Goal: Task Accomplishment & Management: Complete application form

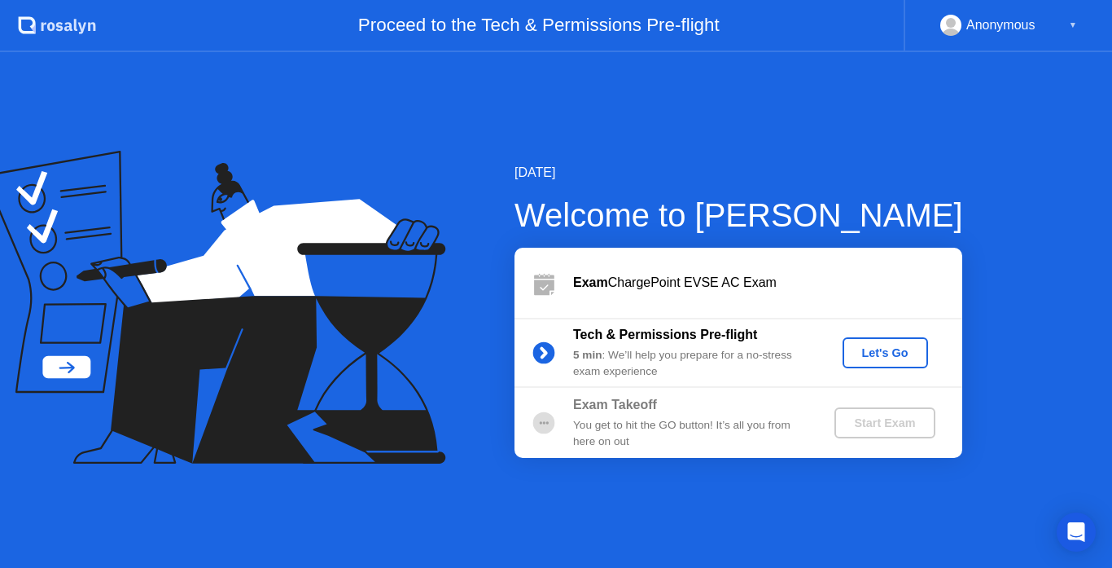
click at [854, 352] on div "Let's Go" at bounding box center [885, 352] width 72 height 13
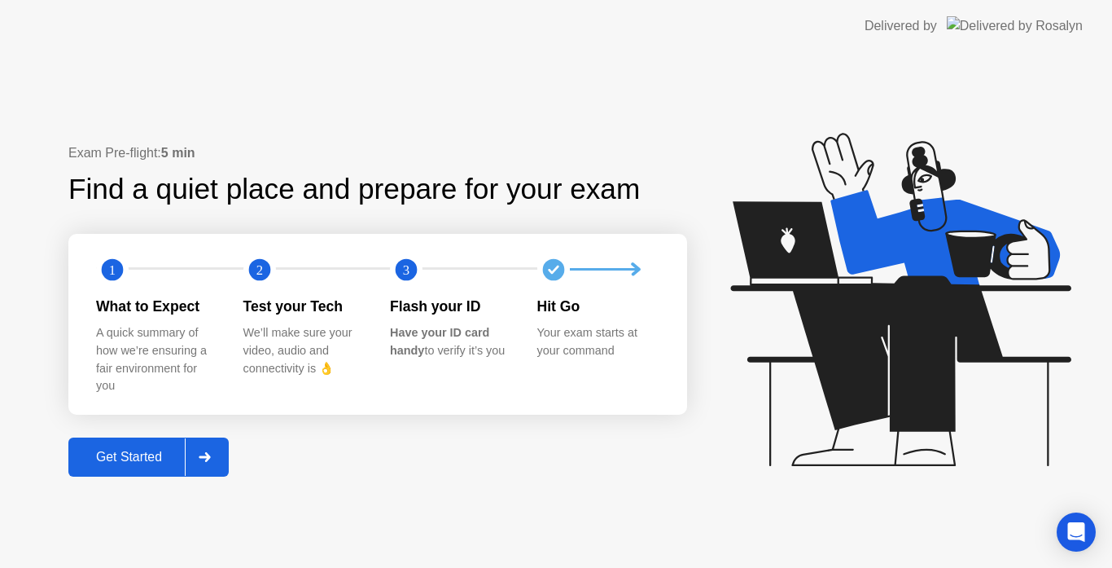
click at [127, 449] on div "Get Started" at bounding box center [129, 456] width 112 height 15
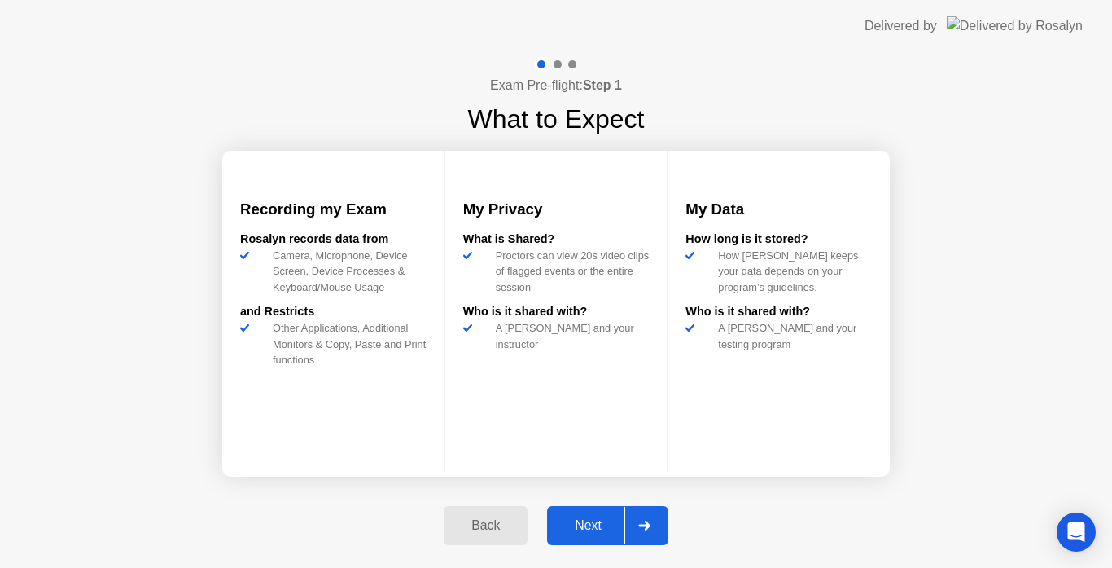
click at [565, 520] on div "Next" at bounding box center [588, 525] width 72 height 15
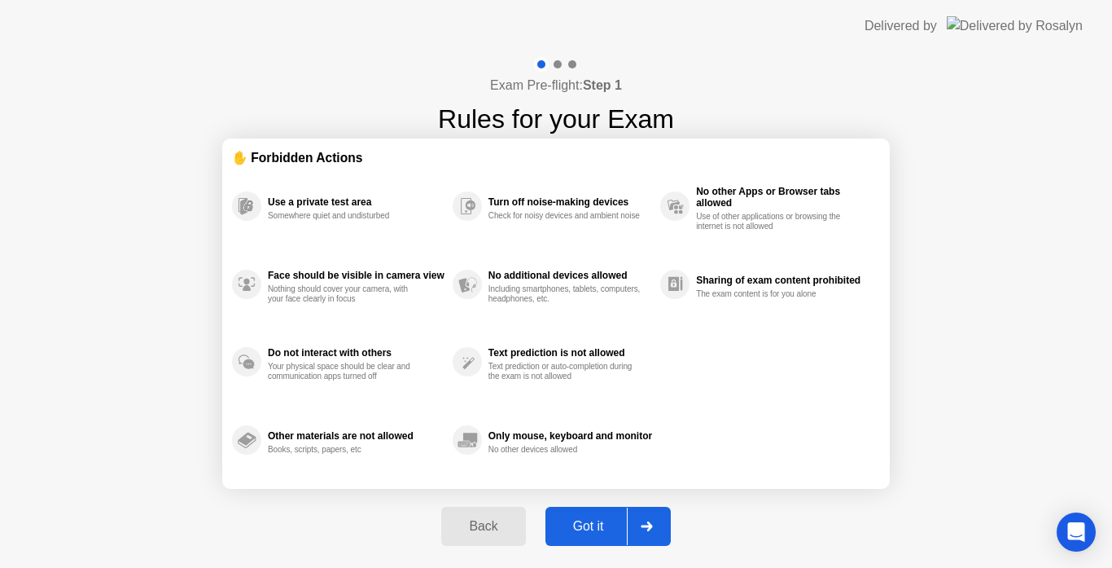
click at [609, 519] on div "Got it" at bounding box center [588, 526] width 77 height 15
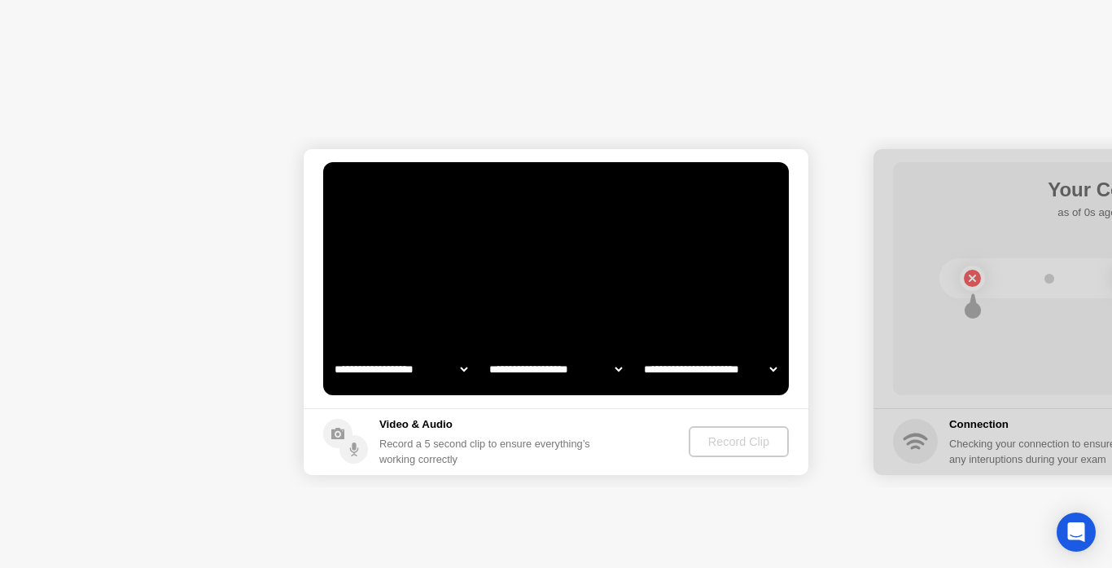
select select "**********"
select select "*******"
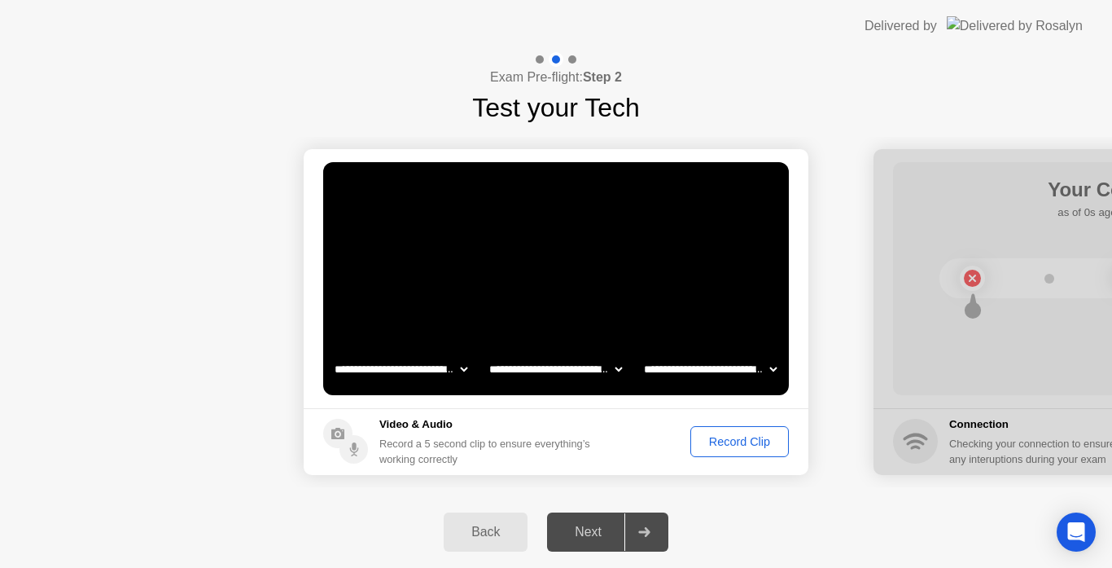
click at [727, 441] on div "Record Clip" at bounding box center [739, 441] width 87 height 13
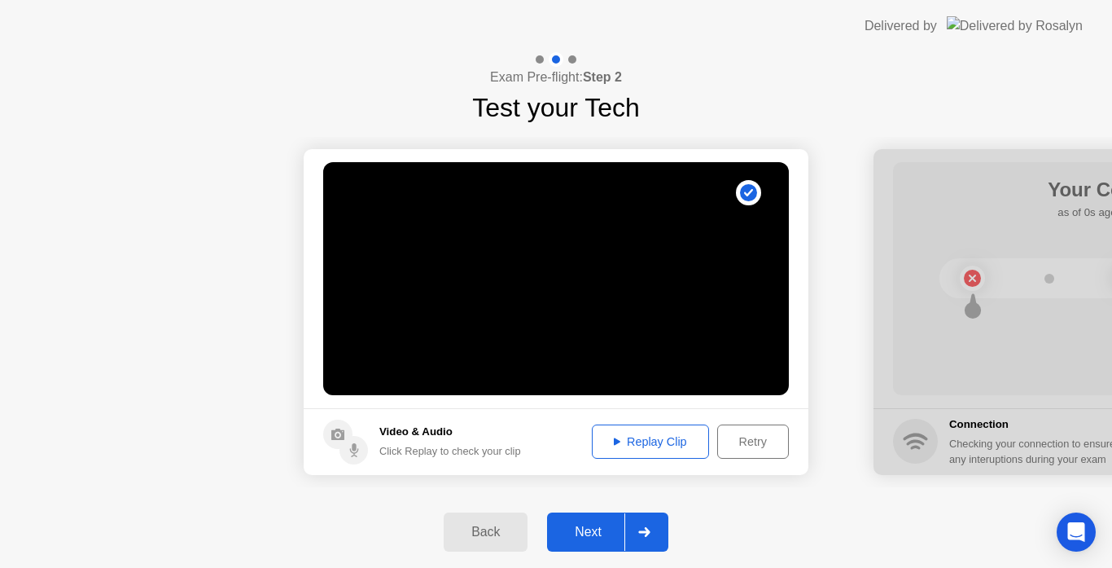
click at [653, 432] on button "Replay Clip" at bounding box center [650, 441] width 117 height 34
click at [591, 527] on div "Next" at bounding box center [588, 531] width 72 height 15
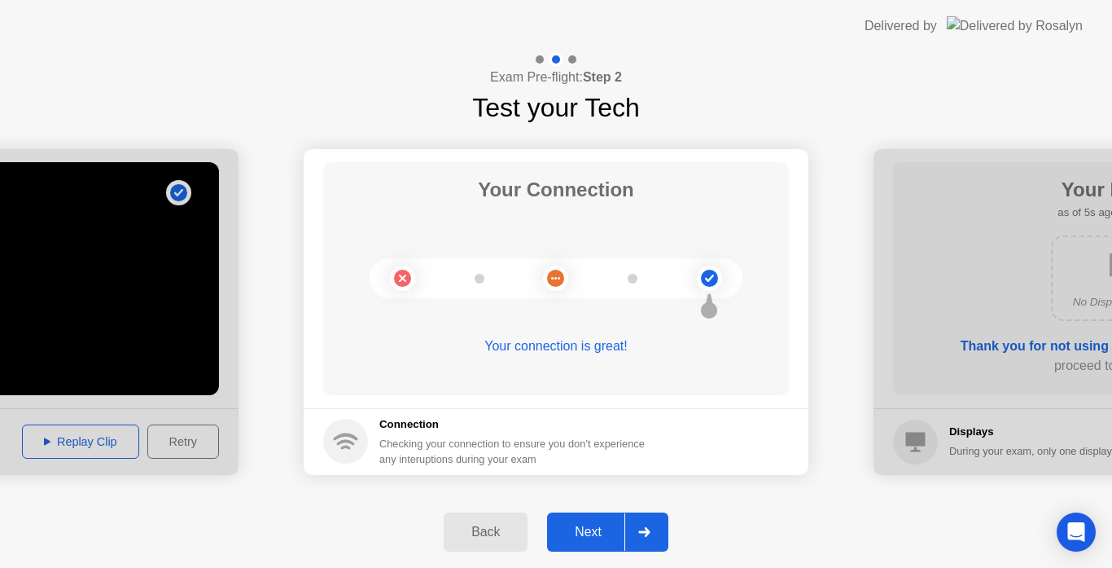
click at [591, 527] on div "Next" at bounding box center [588, 531] width 72 height 15
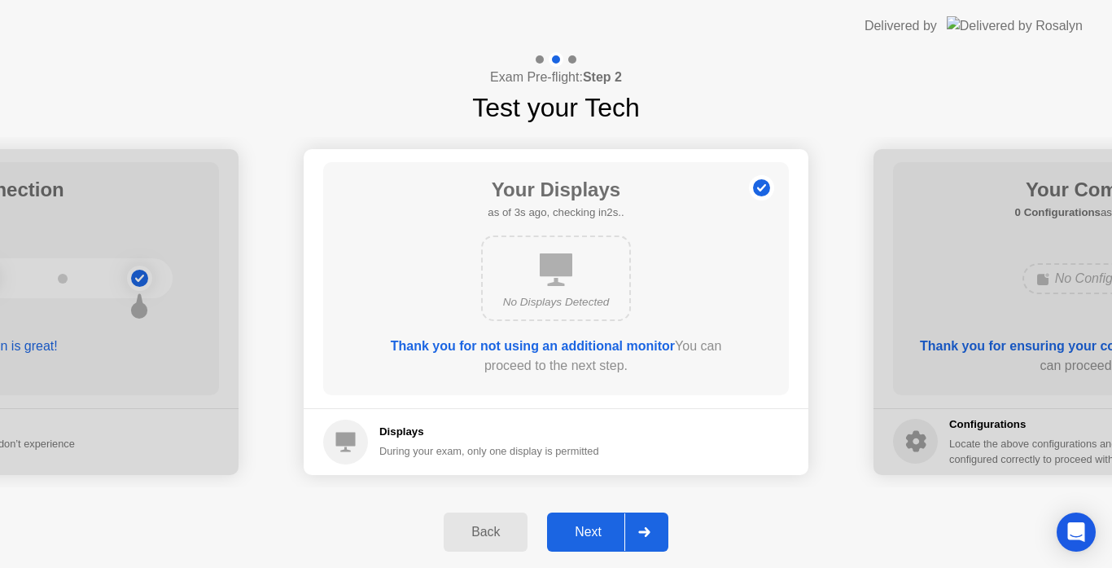
click at [591, 527] on div "Next" at bounding box center [588, 531] width 72 height 15
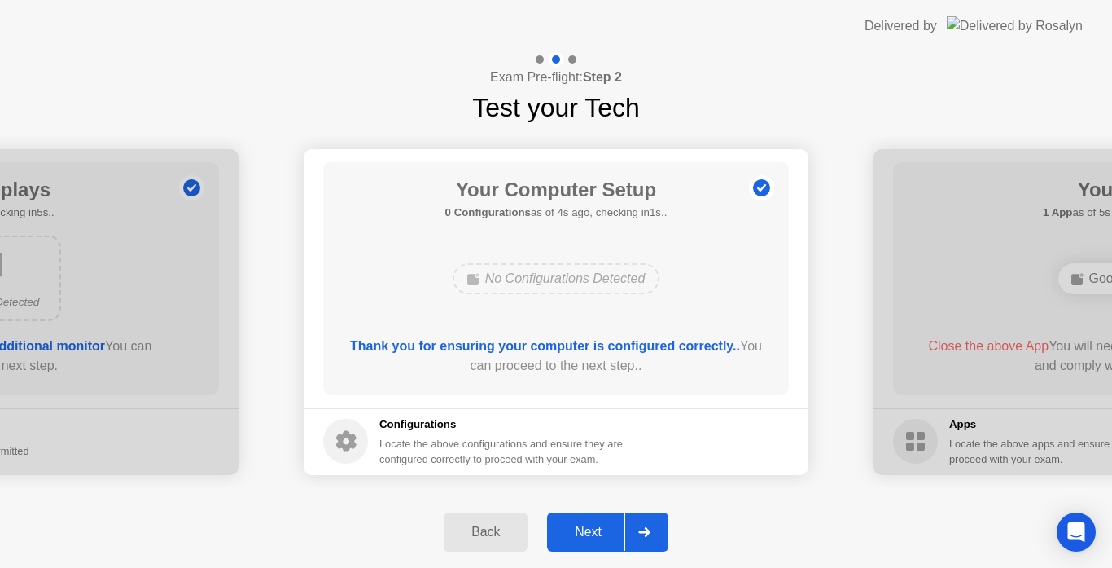
click at [591, 527] on div "Next" at bounding box center [588, 531] width 72 height 15
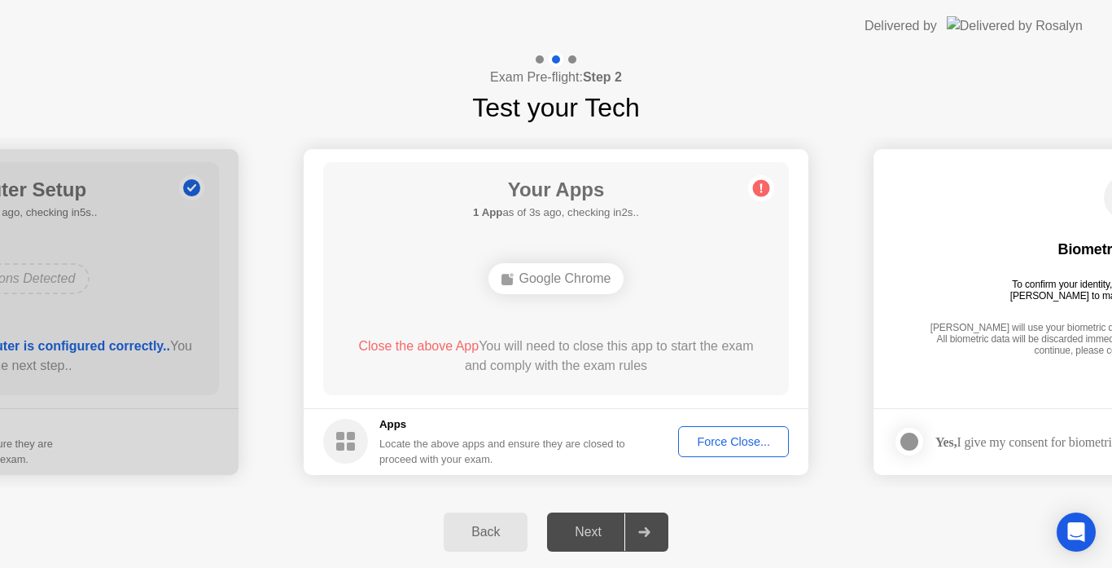
click at [733, 442] on div "Force Close..." at bounding box center [733, 441] width 99 height 13
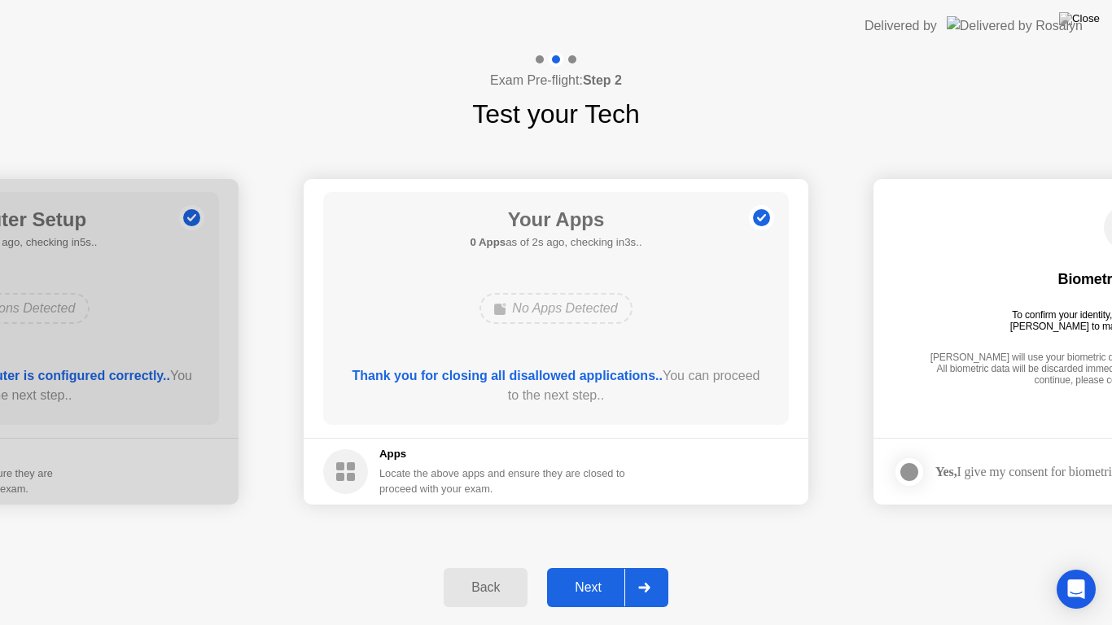
click at [603, 567] on div "Next" at bounding box center [588, 588] width 72 height 15
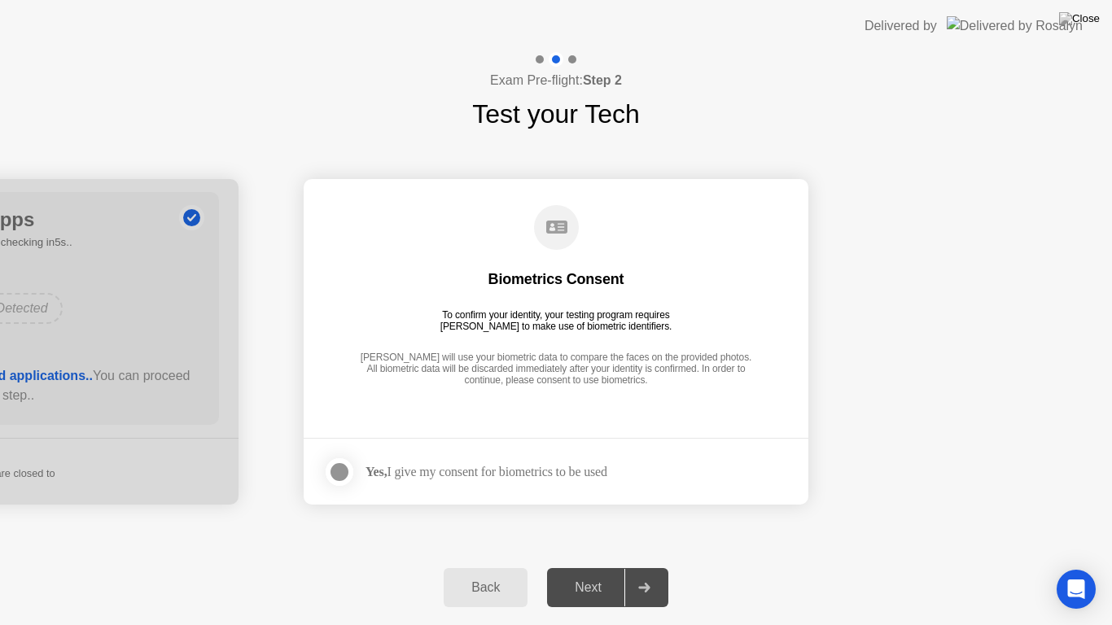
click at [343, 468] on div at bounding box center [340, 473] width 20 height 20
click at [587, 567] on div "Next" at bounding box center [588, 588] width 72 height 15
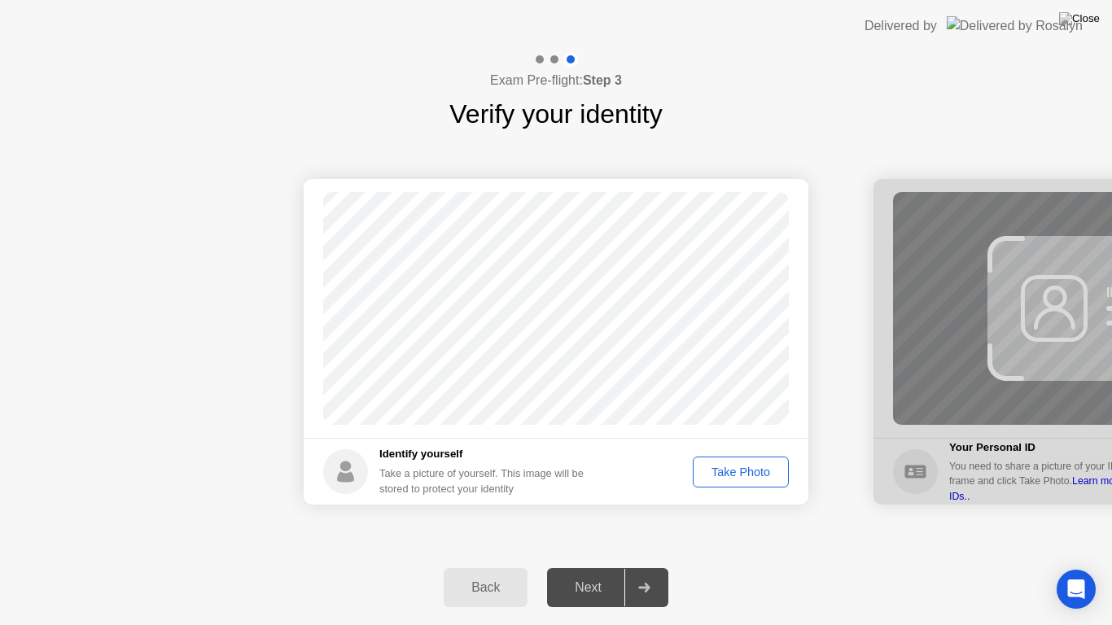
click at [748, 467] on div "Take Photo" at bounding box center [741, 472] width 85 height 13
click at [602, 567] on div "Next" at bounding box center [588, 588] width 72 height 15
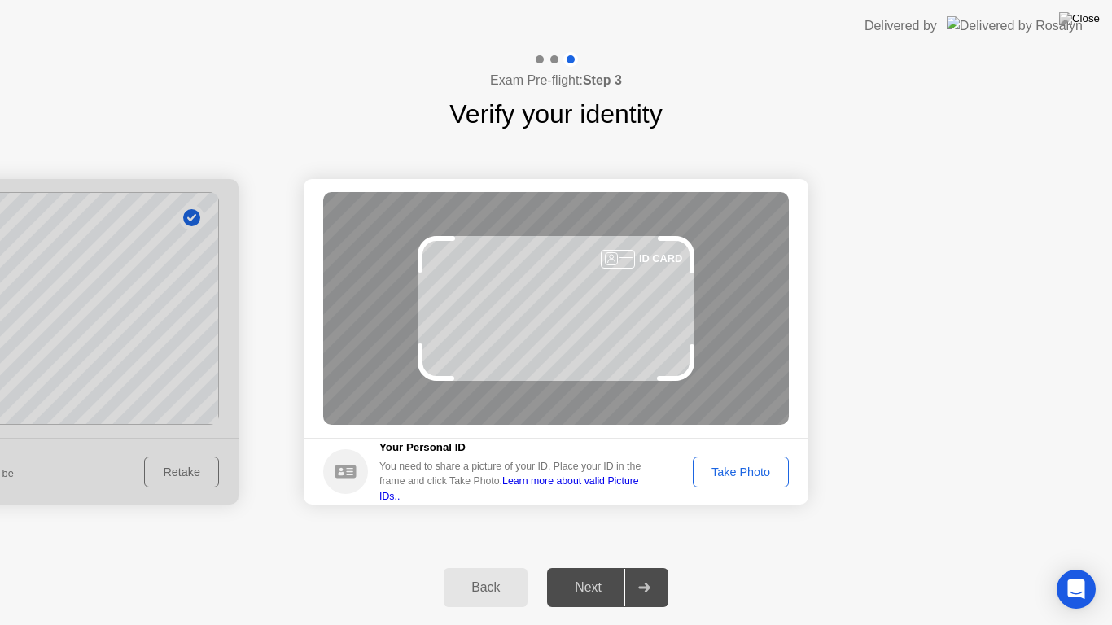
click at [726, 468] on div "Take Photo" at bounding box center [741, 472] width 85 height 13
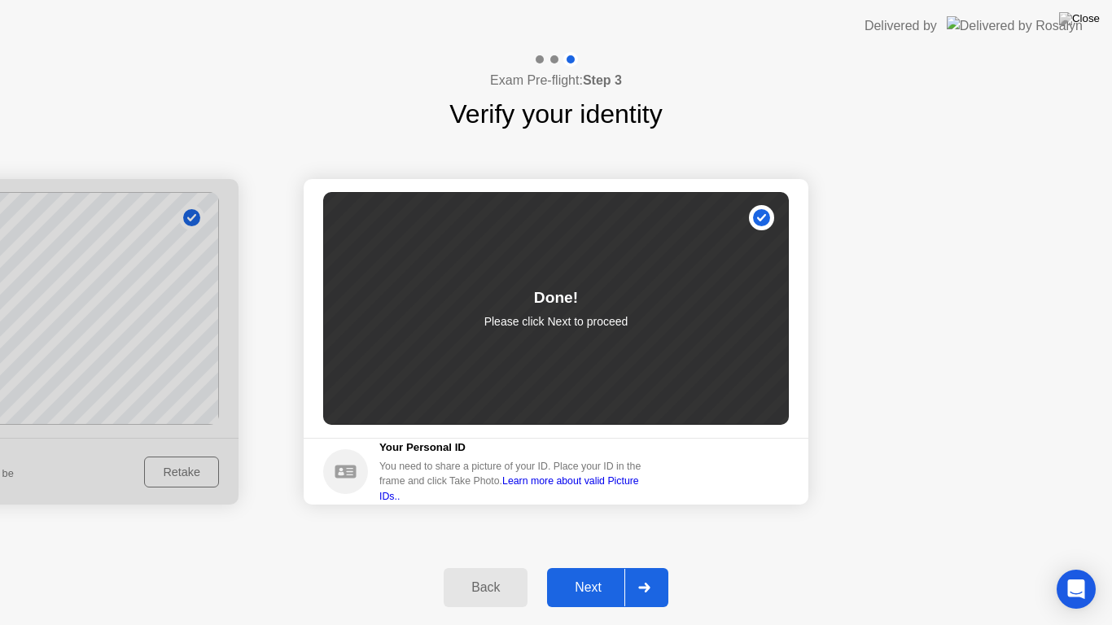
click at [581, 567] on div "Next" at bounding box center [588, 588] width 72 height 15
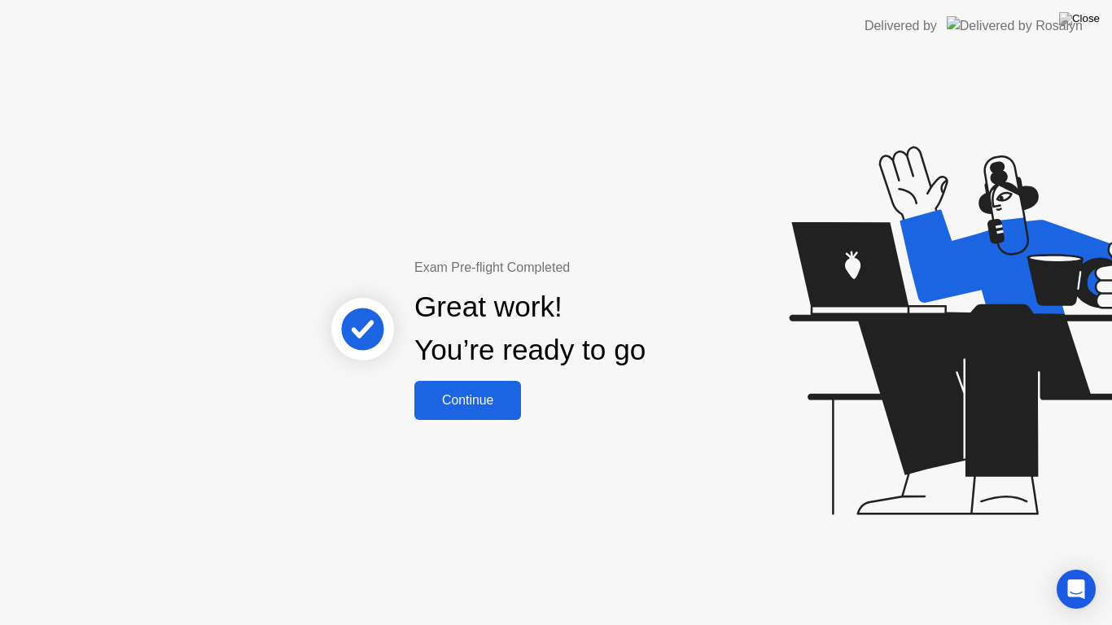
click at [480, 401] on div "Continue" at bounding box center [467, 400] width 97 height 15
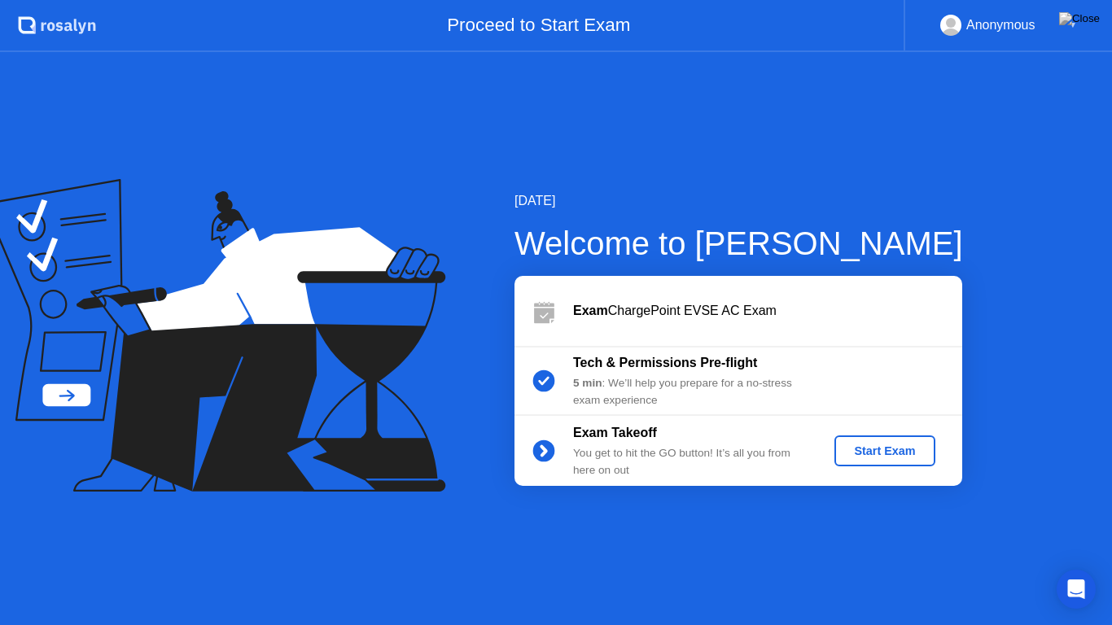
click at [866, 445] on div "Start Exam" at bounding box center [884, 451] width 87 height 13
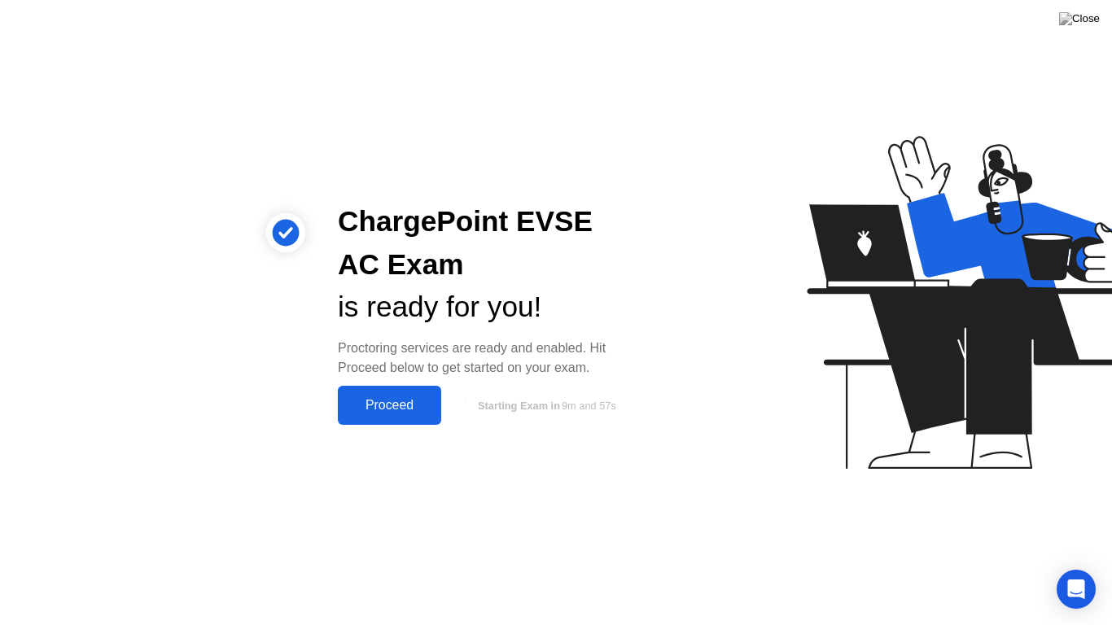
click at [392, 398] on div "Proceed" at bounding box center [390, 405] width 94 height 15
